Goal: Task Accomplishment & Management: Use online tool/utility

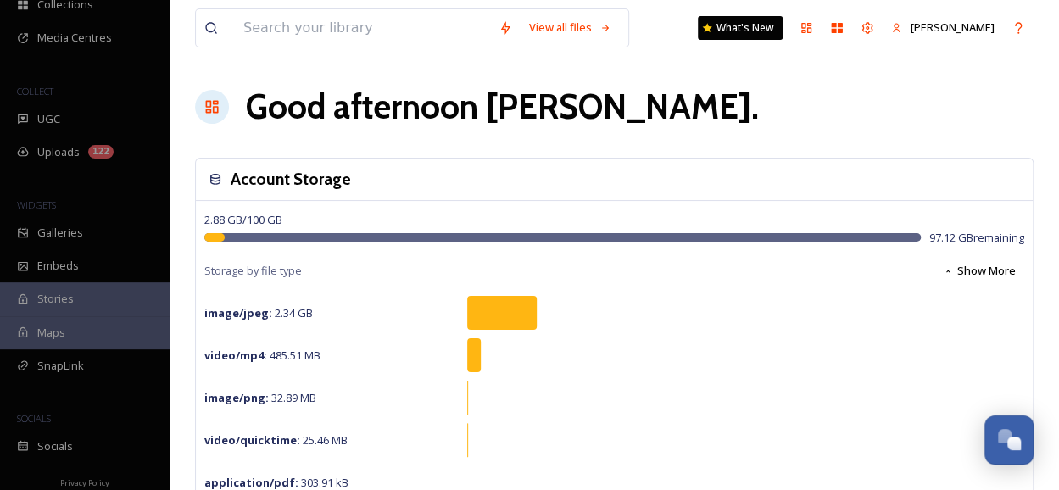
scroll to position [159, 0]
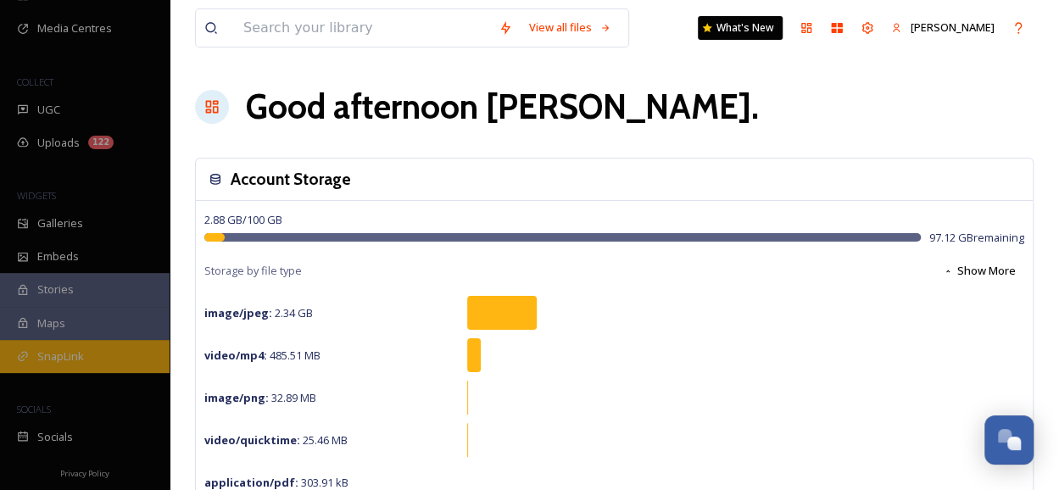
click at [81, 354] on span "SnapLink" at bounding box center [60, 357] width 47 height 16
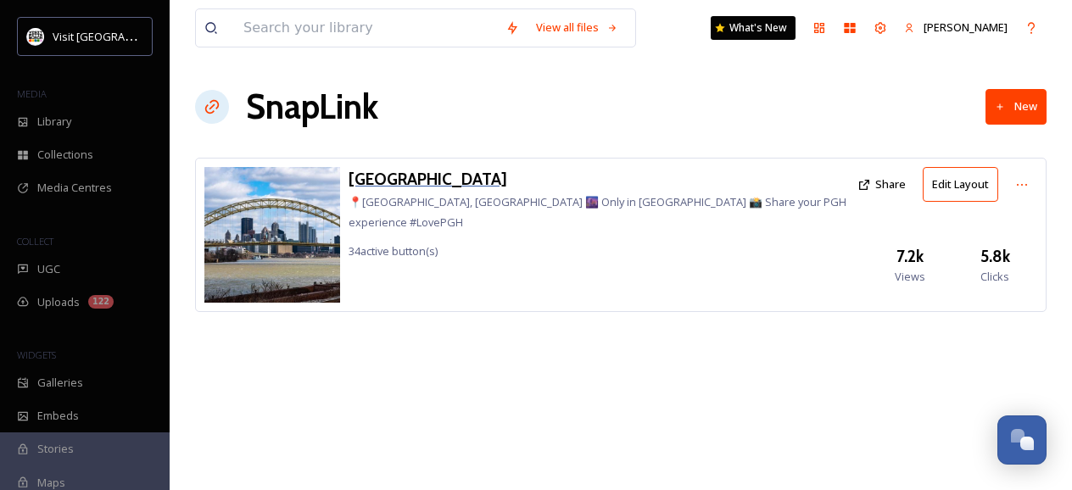
click at [388, 175] on h3 "[GEOGRAPHIC_DATA]" at bounding box center [599, 179] width 500 height 25
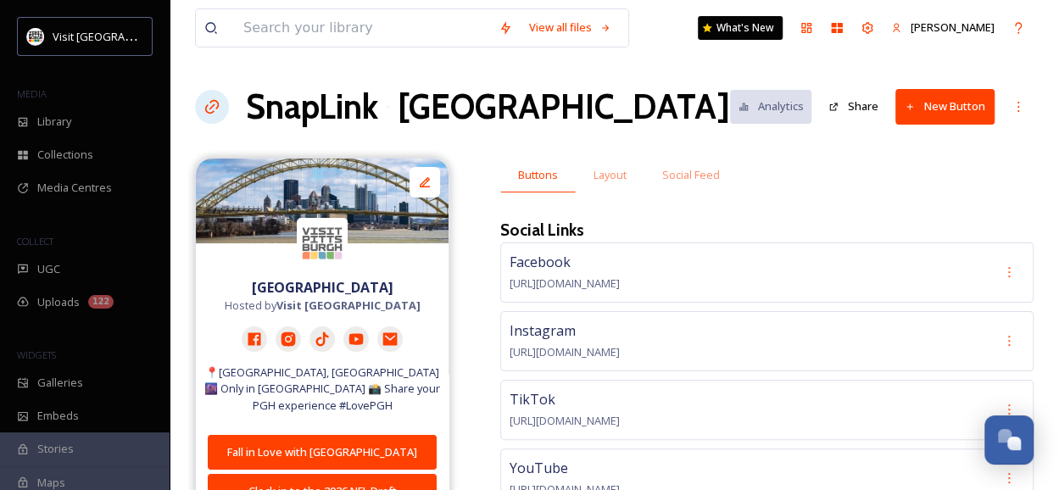
click at [911, 106] on icon at bounding box center [910, 106] width 6 height 6
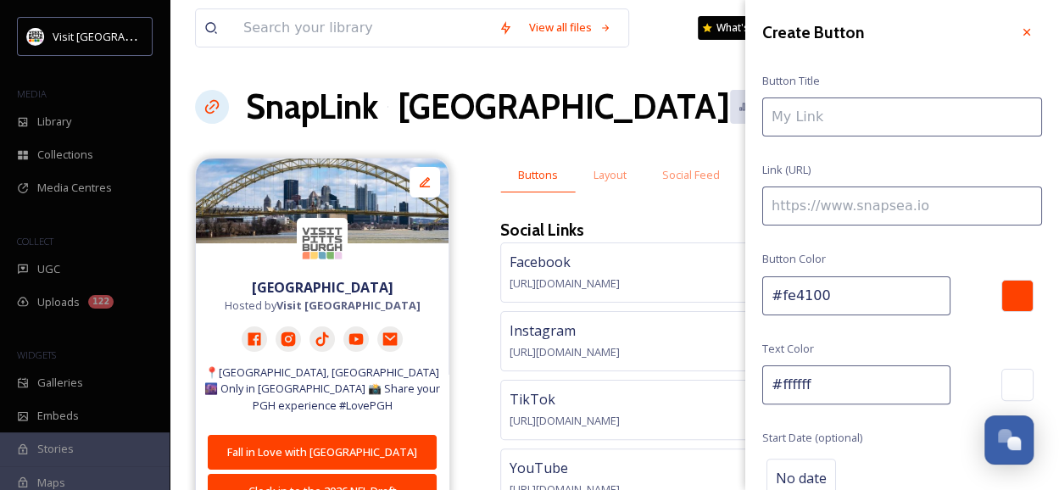
click at [872, 116] on input at bounding box center [902, 117] width 280 height 39
click at [773, 121] on input "[DATE] Pop-Up Bars" at bounding box center [902, 117] width 280 height 39
type input "Pittsburgh [DATE] Pop-Up Bars"
click at [816, 194] on input at bounding box center [902, 206] width 280 height 39
paste input "[URL][DOMAIN_NAME]"
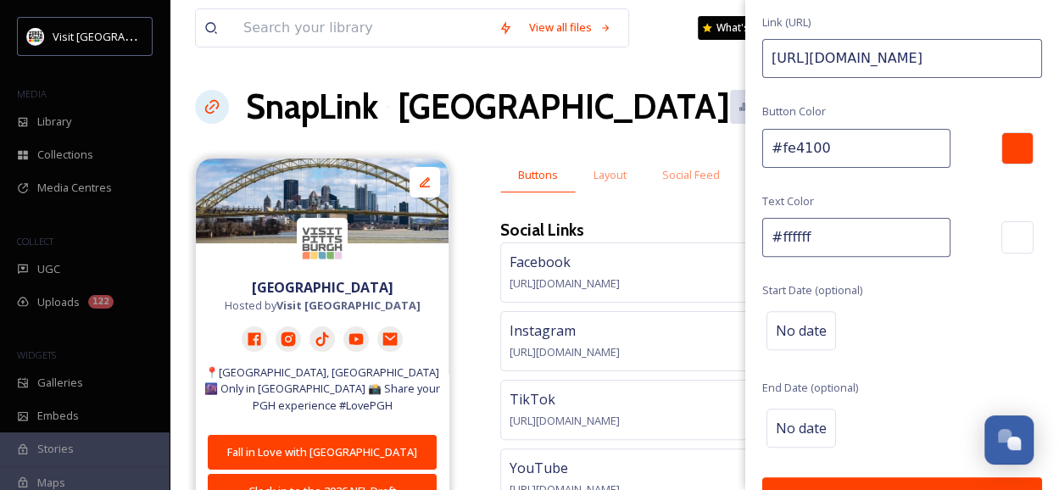
scroll to position [151, 0]
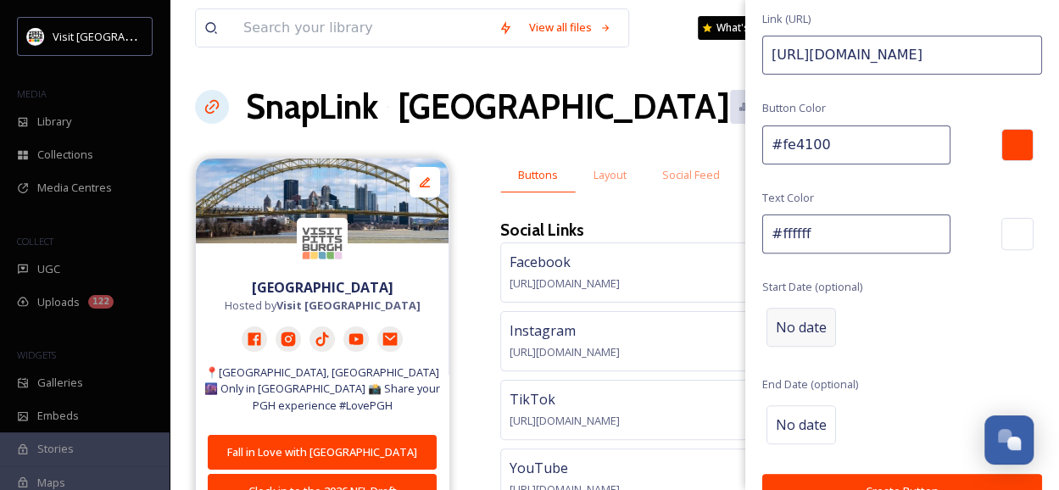
type input "[URL][DOMAIN_NAME]"
click at [802, 327] on span "No date" at bounding box center [801, 327] width 51 height 20
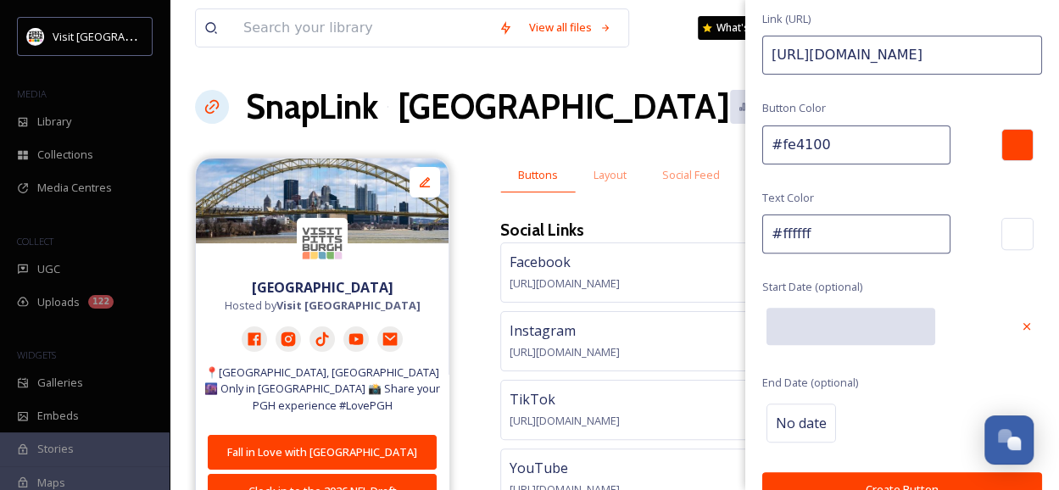
click at [802, 327] on input "text" at bounding box center [851, 326] width 169 height 37
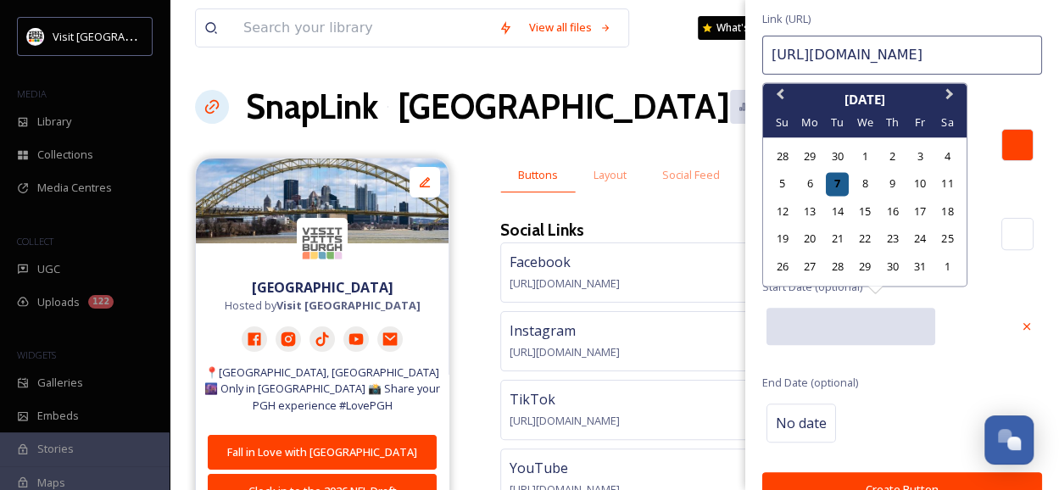
click at [829, 183] on div "7" at bounding box center [837, 184] width 23 height 23
type input "[DATE]"
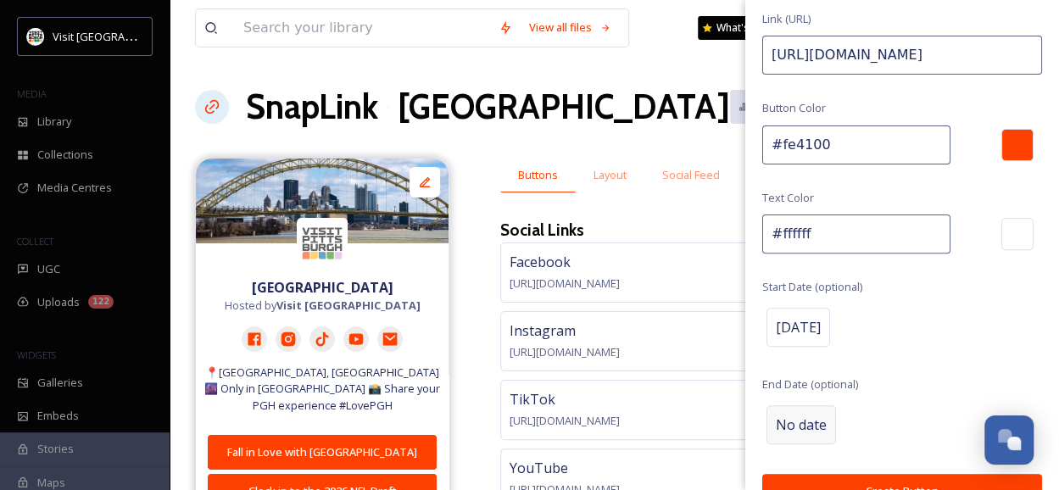
click at [797, 418] on span "No date" at bounding box center [801, 425] width 51 height 20
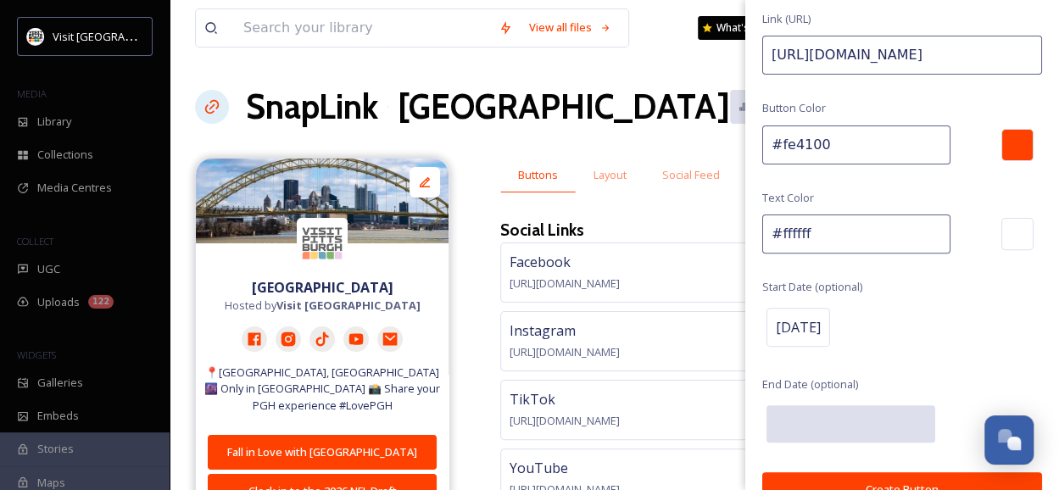
click at [797, 418] on input "text" at bounding box center [851, 423] width 169 height 37
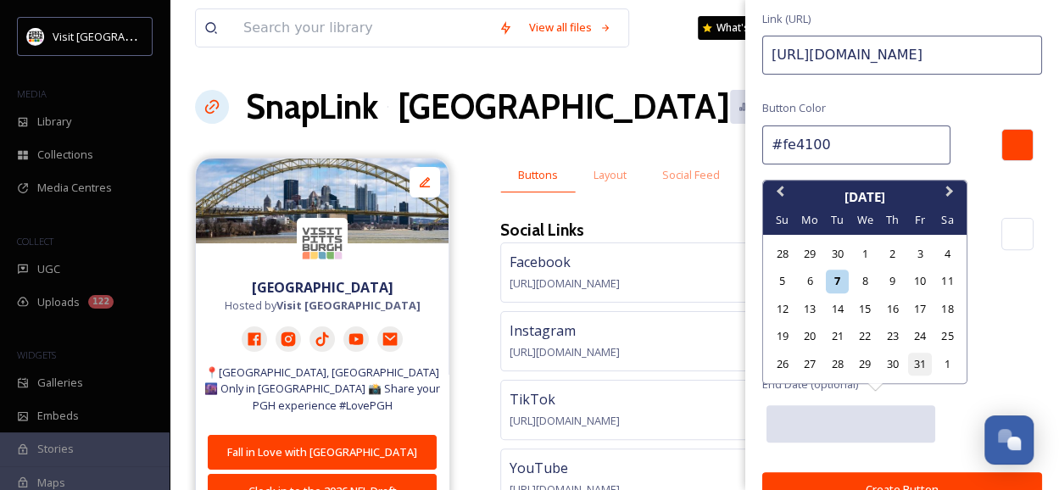
click at [918, 367] on div "31" at bounding box center [919, 364] width 23 height 23
type input "[DATE]"
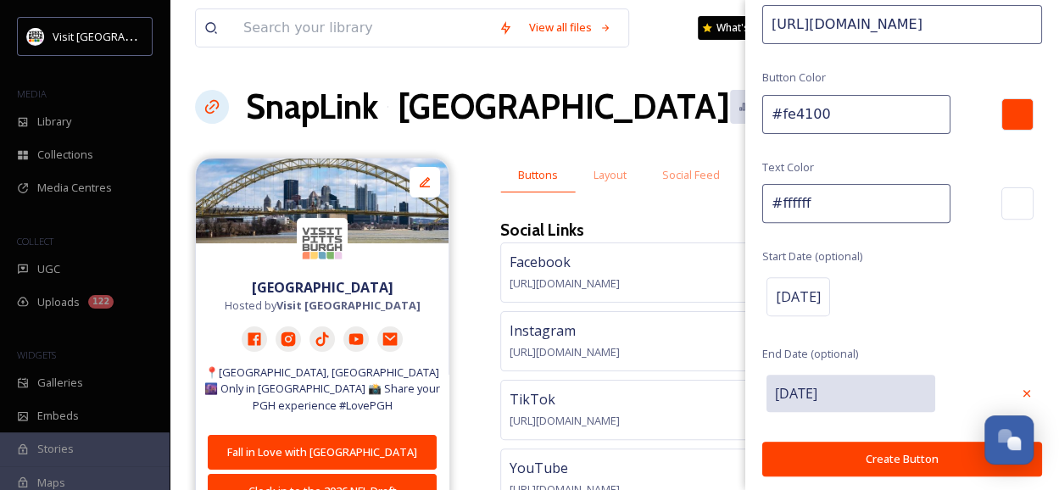
scroll to position [181, 0]
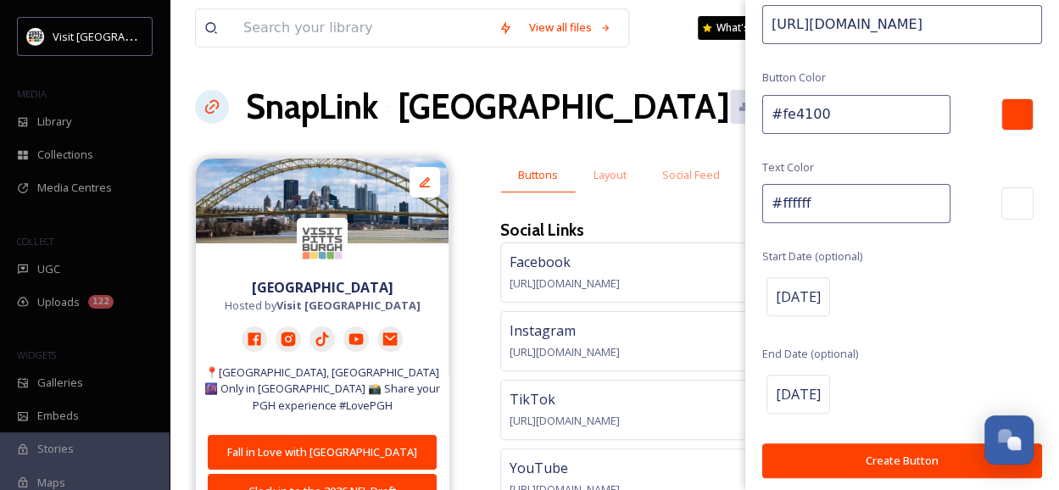
click at [901, 462] on button "Create Button" at bounding box center [902, 461] width 280 height 35
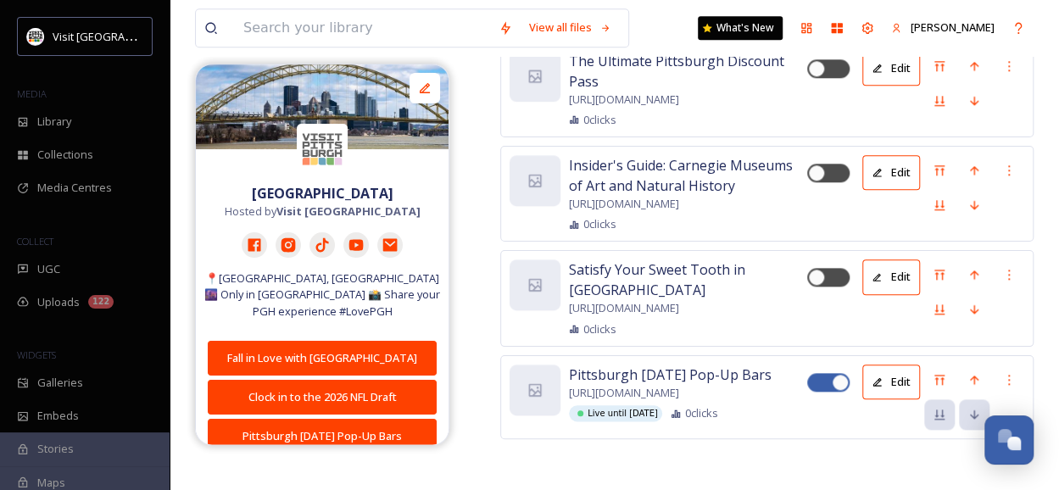
scroll to position [7714, 0]
click at [937, 375] on icon at bounding box center [940, 380] width 10 height 10
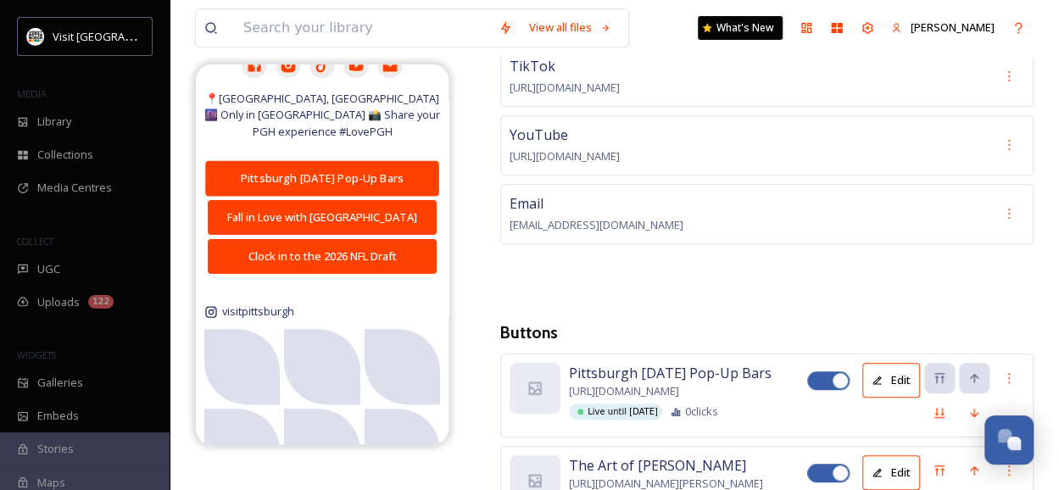
scroll to position [0, 0]
